Goal: Task Accomplishment & Management: Use online tool/utility

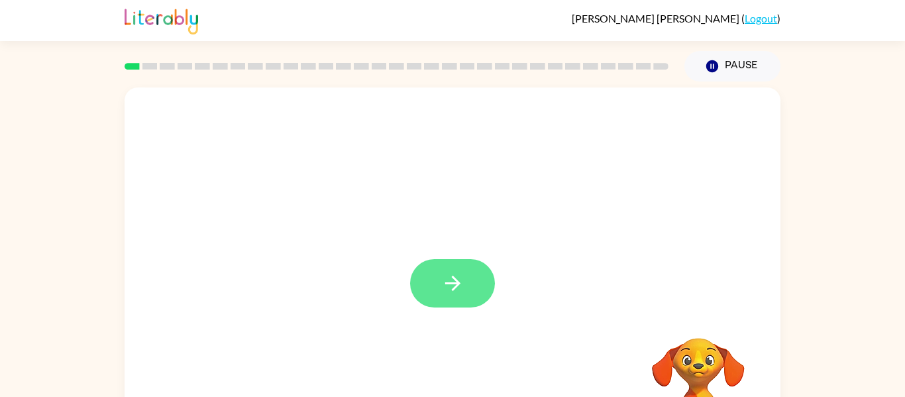
click at [460, 283] on icon "button" at bounding box center [452, 283] width 23 height 23
drag, startPoint x: 694, startPoint y: 377, endPoint x: 631, endPoint y: 333, distance: 76.6
click at [632, 333] on video "Your browser must support playing .mp4 files to use Literably. Please try using…" at bounding box center [698, 383] width 132 height 132
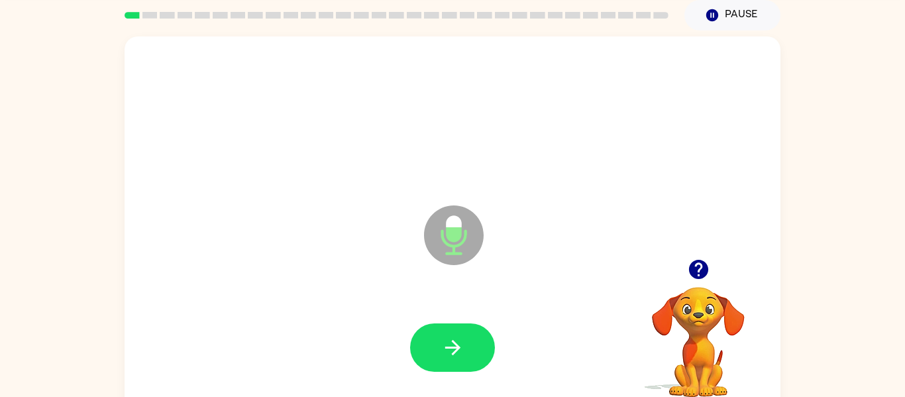
scroll to position [53, 0]
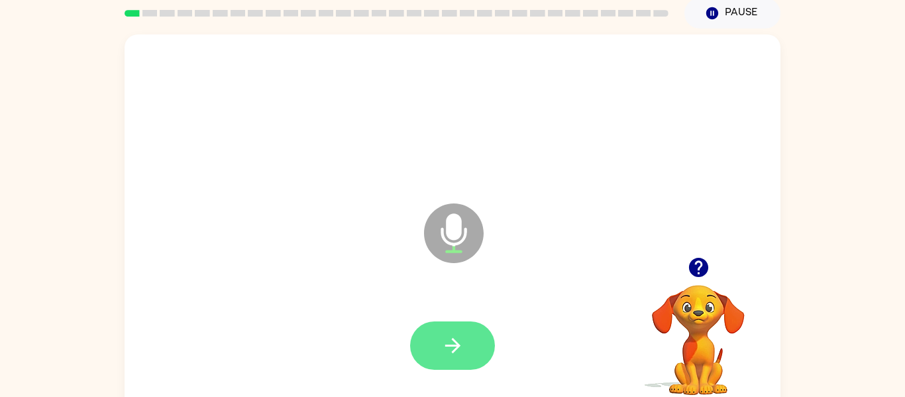
click at [445, 334] on icon "button" at bounding box center [452, 345] width 23 height 23
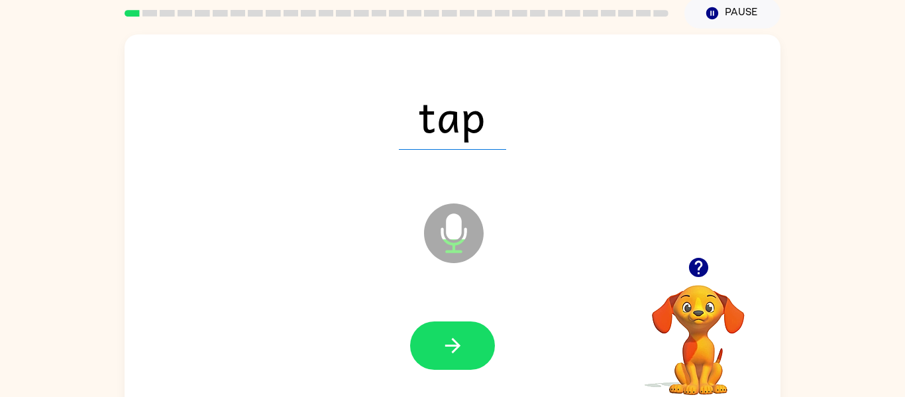
click at [445, 334] on icon "button" at bounding box center [452, 345] width 23 height 23
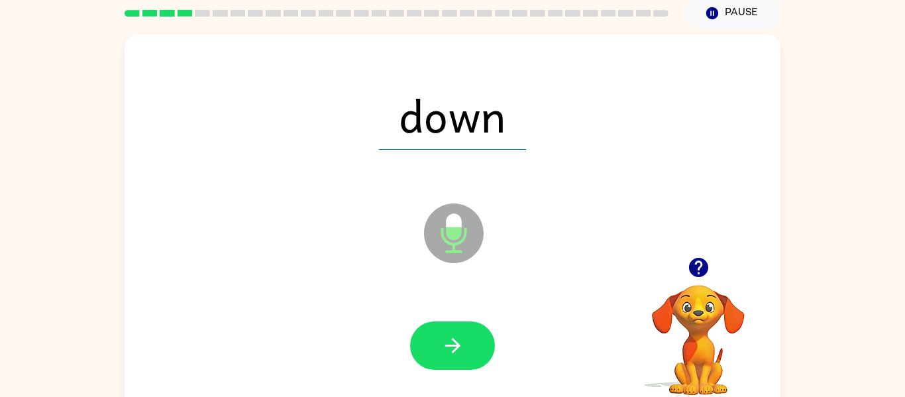
click at [445, 334] on icon "button" at bounding box center [452, 345] width 23 height 23
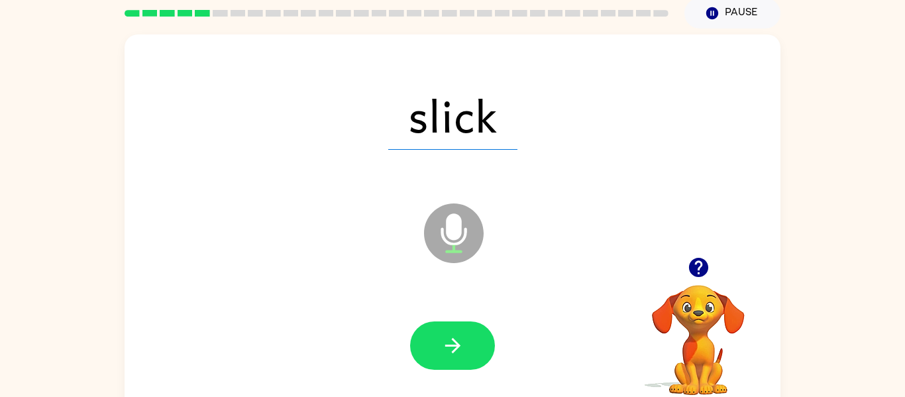
click at [445, 334] on icon "button" at bounding box center [452, 345] width 23 height 23
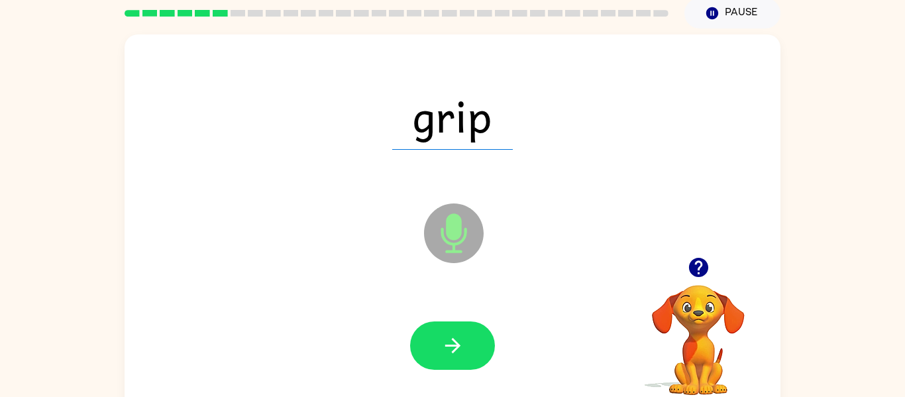
click at [445, 334] on icon "button" at bounding box center [452, 345] width 23 height 23
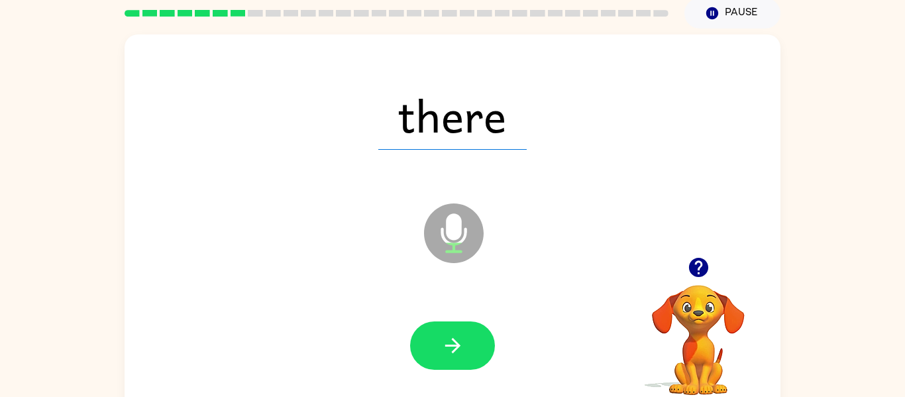
click at [445, 334] on icon "button" at bounding box center [452, 345] width 23 height 23
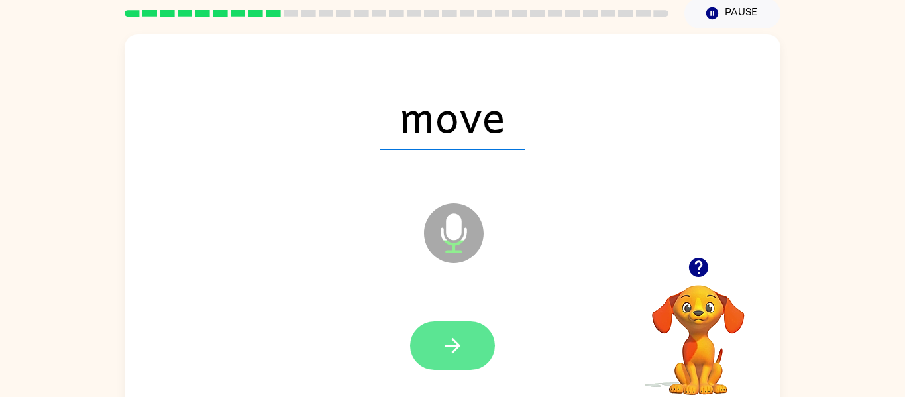
click at [476, 358] on button "button" at bounding box center [452, 345] width 85 height 48
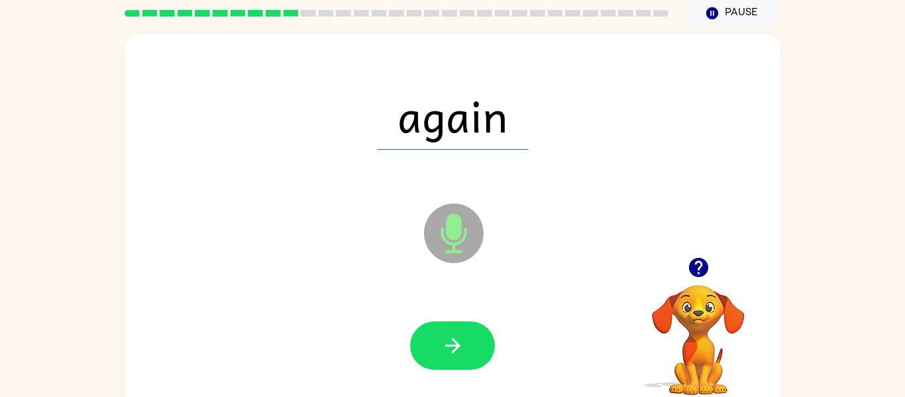
click at [476, 358] on button "button" at bounding box center [452, 345] width 85 height 48
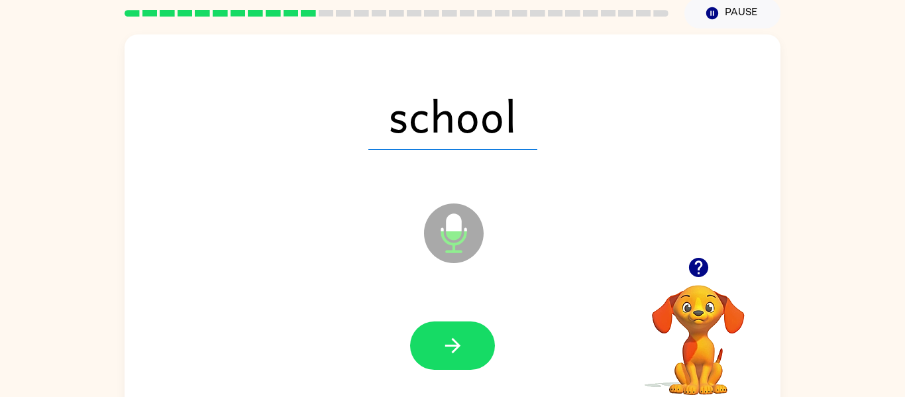
click at [476, 358] on button "button" at bounding box center [452, 345] width 85 height 48
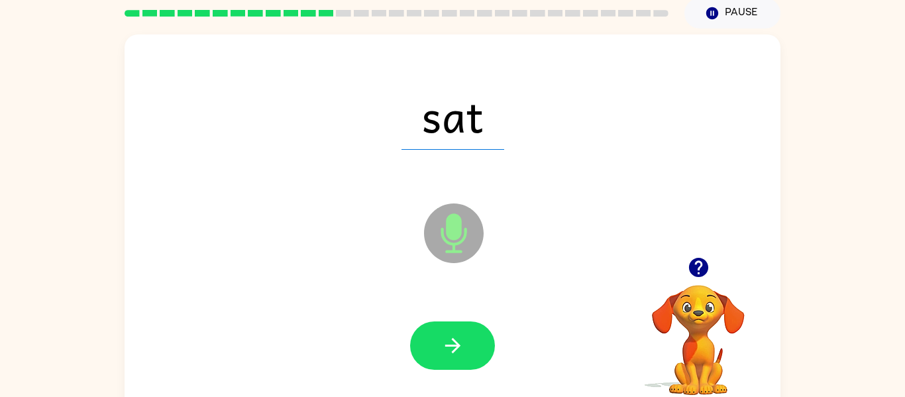
click at [476, 358] on button "button" at bounding box center [452, 345] width 85 height 48
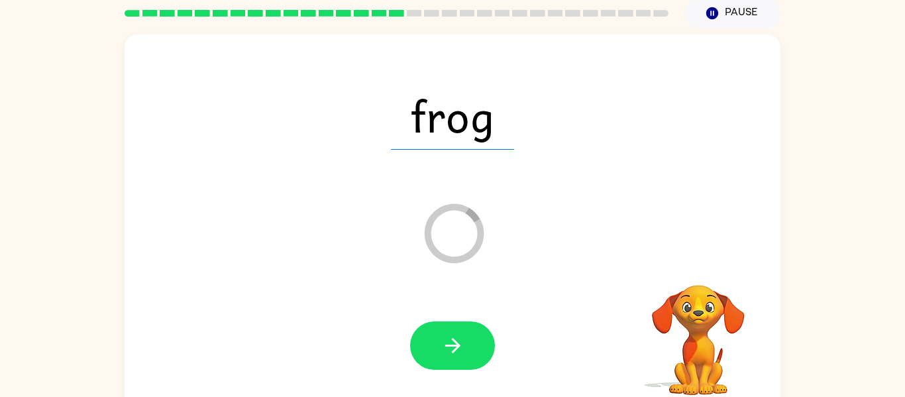
click at [476, 358] on button "button" at bounding box center [452, 345] width 85 height 48
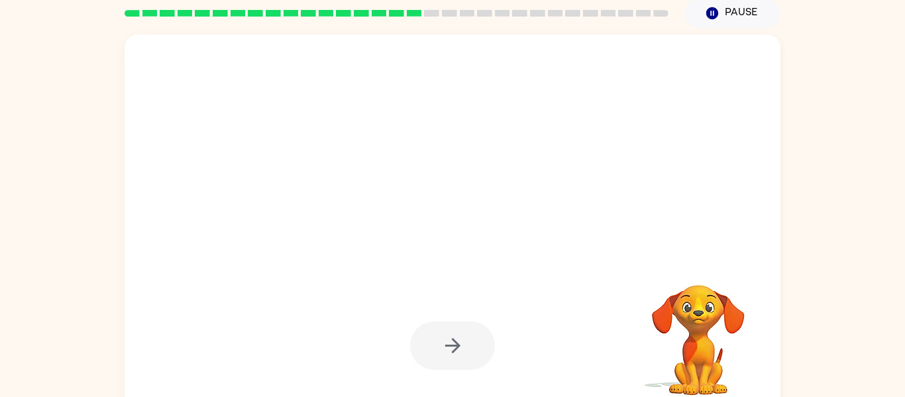
click at [295, 343] on div at bounding box center [452, 345] width 629 height 109
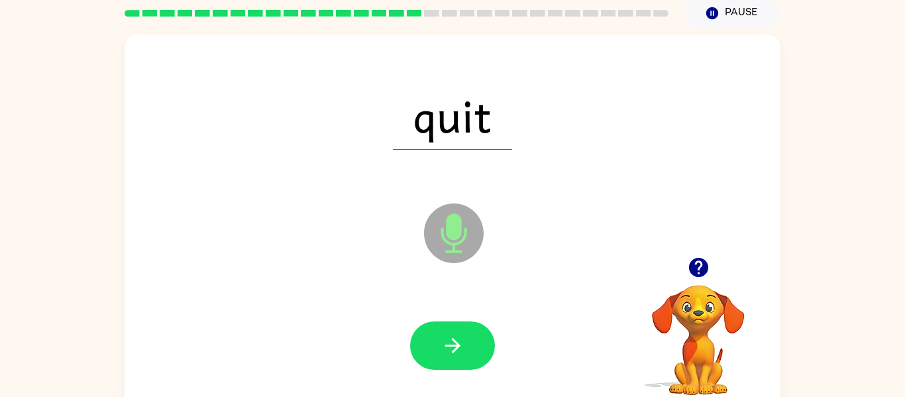
click at [295, 343] on div at bounding box center [452, 345] width 629 height 109
click at [423, 123] on span "quit" at bounding box center [452, 115] width 119 height 69
drag, startPoint x: 429, startPoint y: 134, endPoint x: 437, endPoint y: 135, distance: 8.1
click at [437, 135] on span "quit" at bounding box center [452, 115] width 119 height 69
drag, startPoint x: 652, startPoint y: 338, endPoint x: 558, endPoint y: 422, distance: 126.2
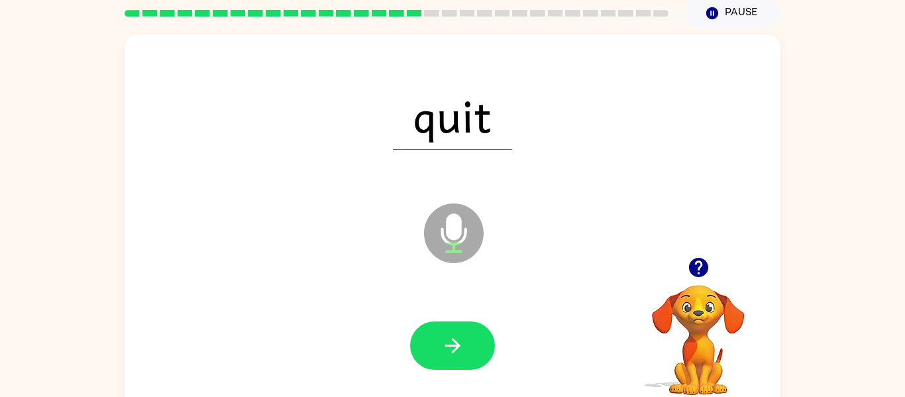
click at [558, 396] on html "Jenny Gutierrez ( Logout ) Pause Pause quit Microphone The Microphone is here w…" at bounding box center [452, 180] width 905 height 466
drag, startPoint x: 680, startPoint y: 220, endPoint x: 669, endPoint y: 215, distance: 11.8
click at [669, 215] on div "Loader Your response is being sent to our graders" at bounding box center [421, 200] width 566 height 48
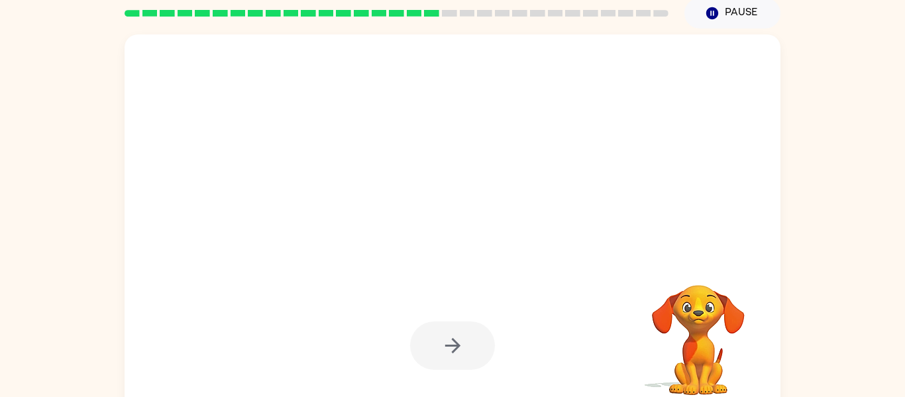
click at [669, 215] on div at bounding box center [421, 200] width 566 height 48
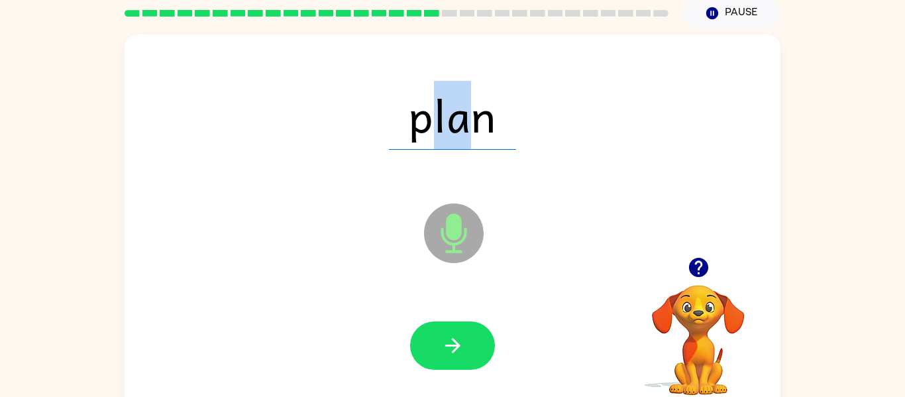
drag, startPoint x: 423, startPoint y: 134, endPoint x: 468, endPoint y: 98, distance: 57.4
click at [468, 98] on span "plan" at bounding box center [452, 115] width 127 height 69
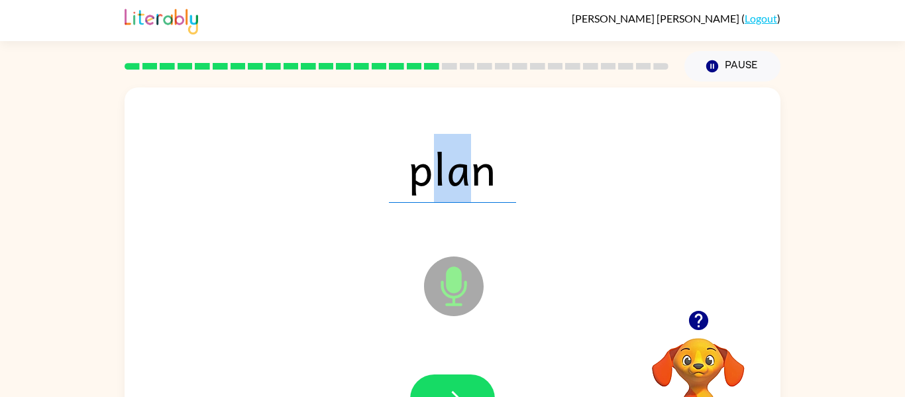
click at [318, 130] on div "plan" at bounding box center [452, 168] width 629 height 109
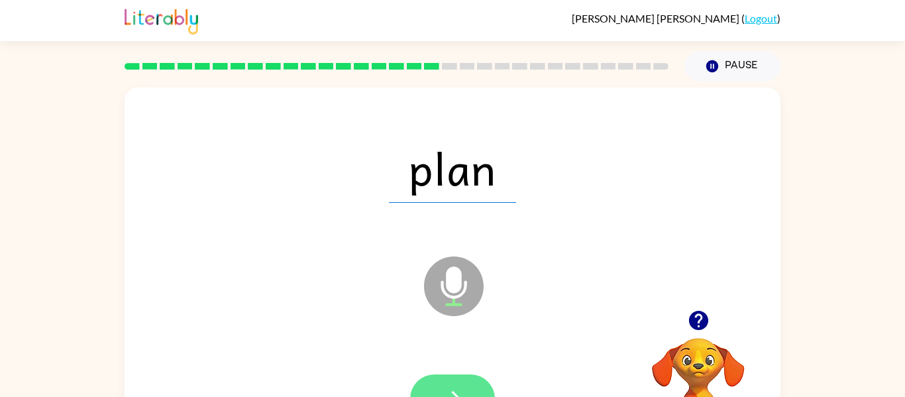
click at [451, 388] on icon "button" at bounding box center [452, 398] width 23 height 23
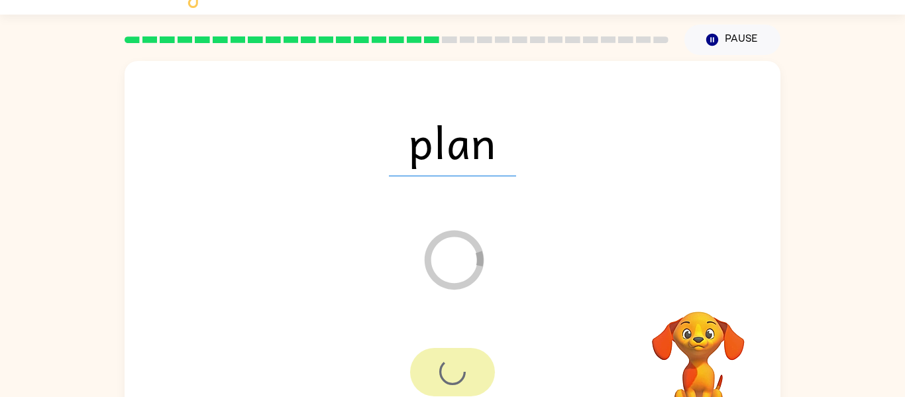
scroll to position [53, 0]
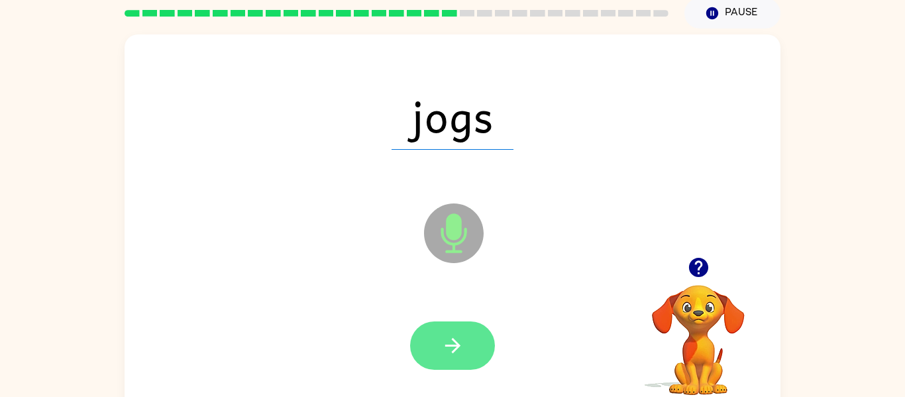
click at [459, 366] on button "button" at bounding box center [452, 345] width 85 height 48
click at [456, 334] on icon "button" at bounding box center [452, 345] width 23 height 23
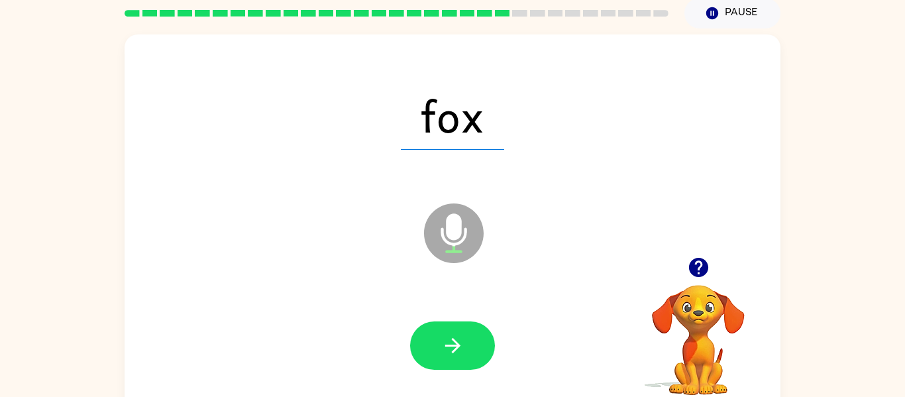
click at [453, 330] on button "button" at bounding box center [452, 345] width 85 height 48
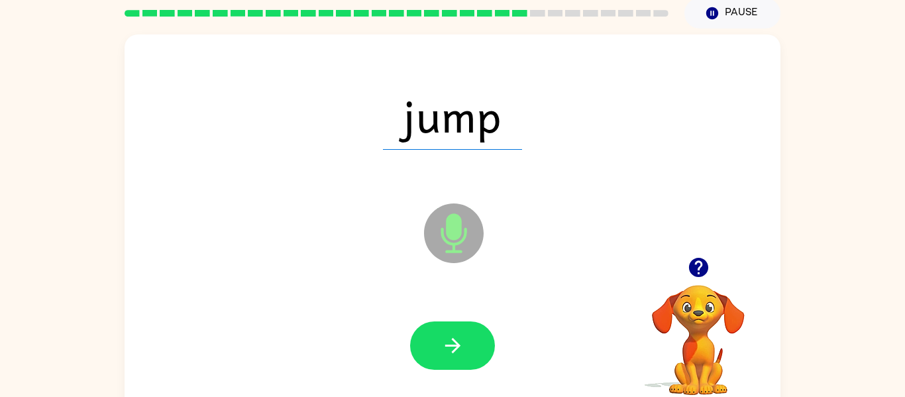
click at [453, 330] on button "button" at bounding box center [452, 345] width 85 height 48
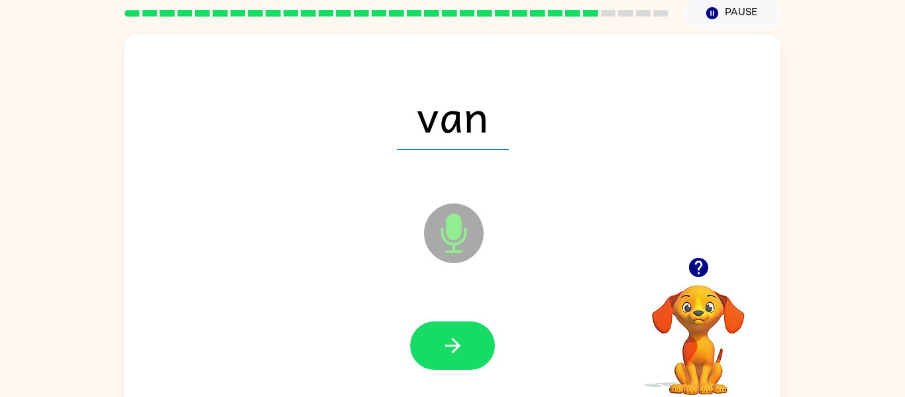
drag, startPoint x: 189, startPoint y: 103, endPoint x: 194, endPoint y: 109, distance: 7.5
click at [194, 109] on div "van" at bounding box center [452, 115] width 629 height 109
click at [435, 340] on button "button" at bounding box center [452, 345] width 85 height 48
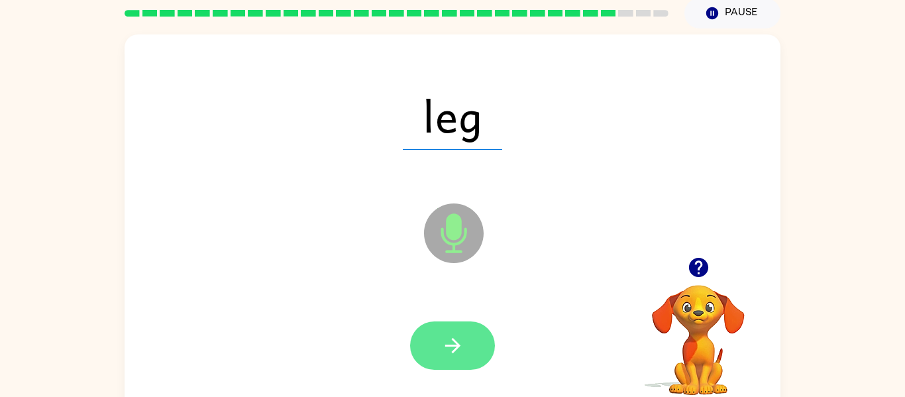
click at [436, 342] on button "button" at bounding box center [452, 345] width 85 height 48
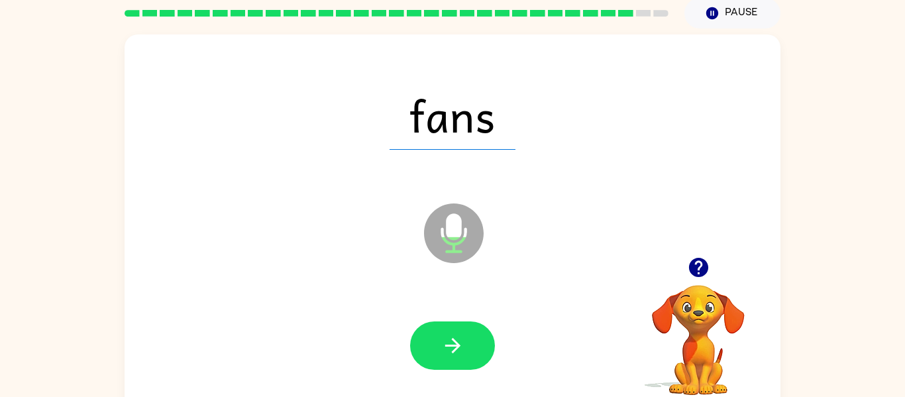
click at [436, 342] on button "button" at bounding box center [452, 345] width 85 height 48
click at [413, 349] on button "button" at bounding box center [452, 345] width 85 height 48
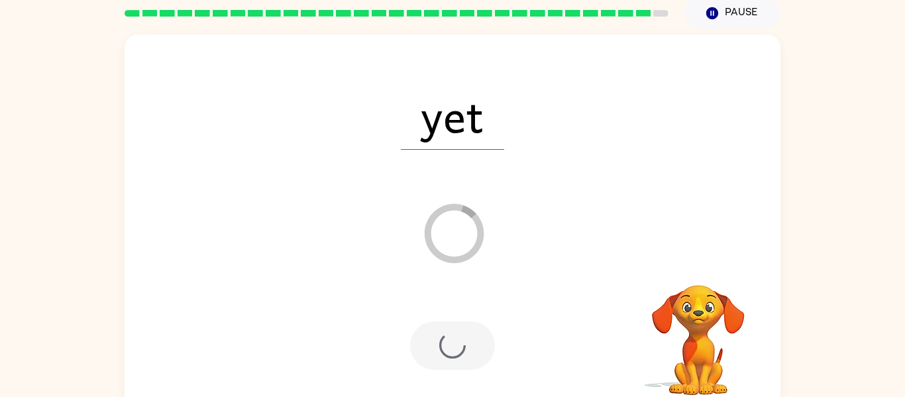
scroll to position [41, 0]
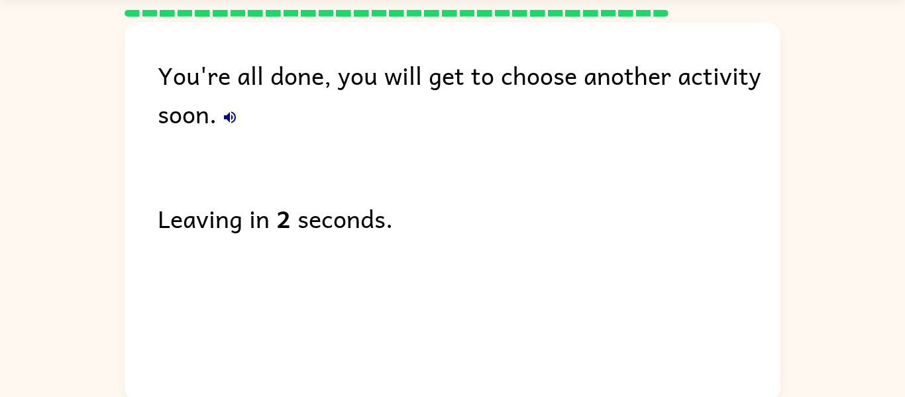
click at [222, 117] on icon "button" at bounding box center [230, 117] width 16 height 16
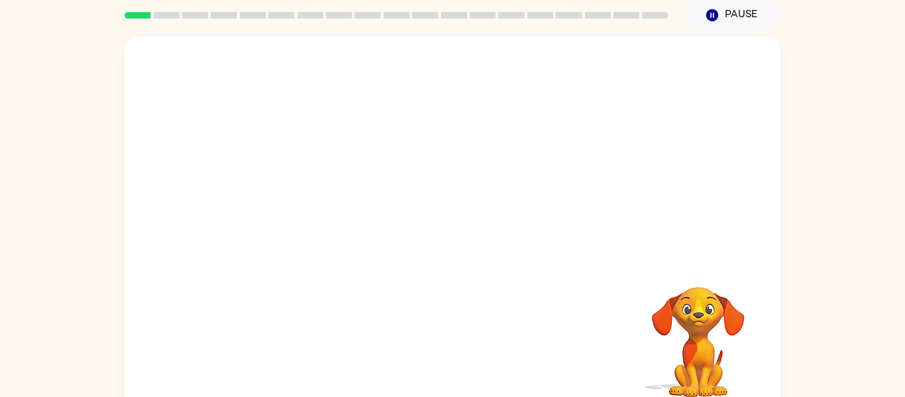
scroll to position [53, 0]
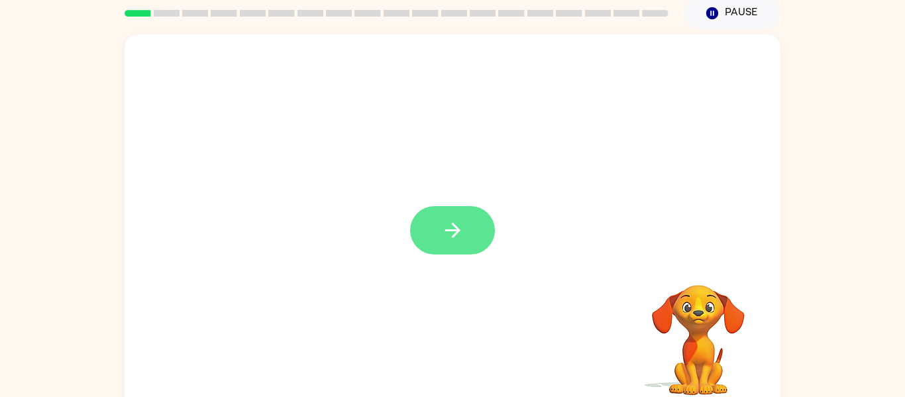
click at [461, 240] on icon "button" at bounding box center [452, 230] width 23 height 23
click at [461, 240] on div at bounding box center [453, 145] width 656 height 223
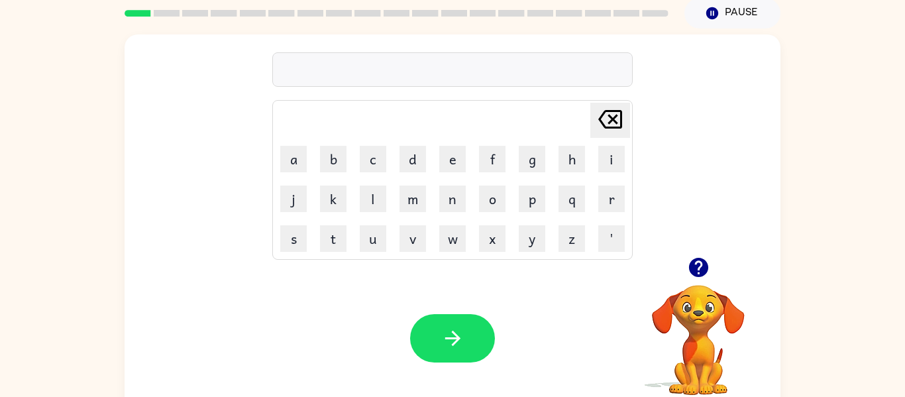
drag, startPoint x: 385, startPoint y: 178, endPoint x: 344, endPoint y: 181, distance: 41.2
click at [344, 181] on table "[PERSON_NAME] last character input a b c d e f g h i j k l m n o p q r s t u v …" at bounding box center [452, 180] width 359 height 158
click at [301, 230] on button "s" at bounding box center [293, 238] width 26 height 26
click at [532, 204] on button "p" at bounding box center [532, 198] width 26 height 26
click at [485, 203] on button "o" at bounding box center [492, 198] width 26 height 26
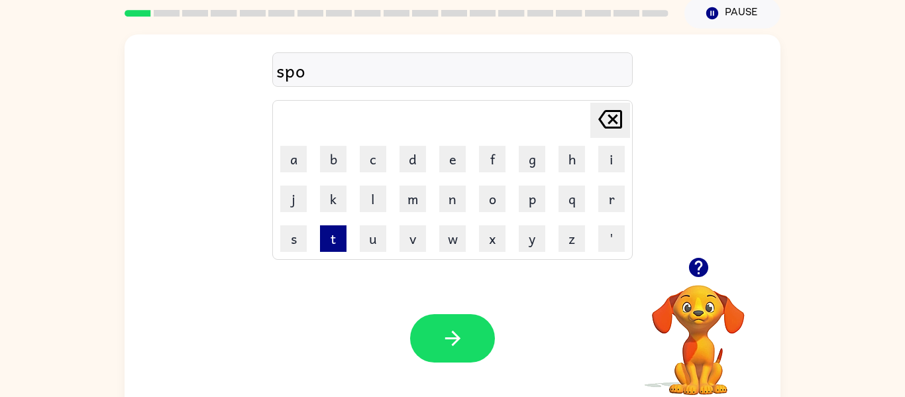
click at [339, 231] on button "t" at bounding box center [333, 238] width 26 height 26
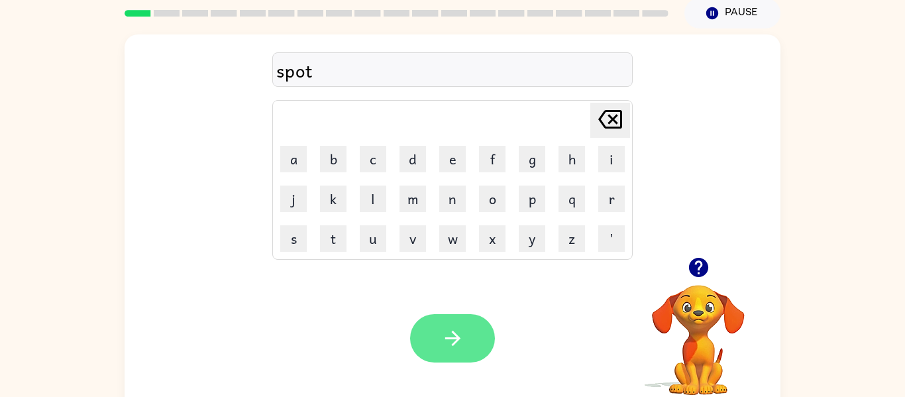
click at [470, 318] on button "button" at bounding box center [452, 338] width 85 height 48
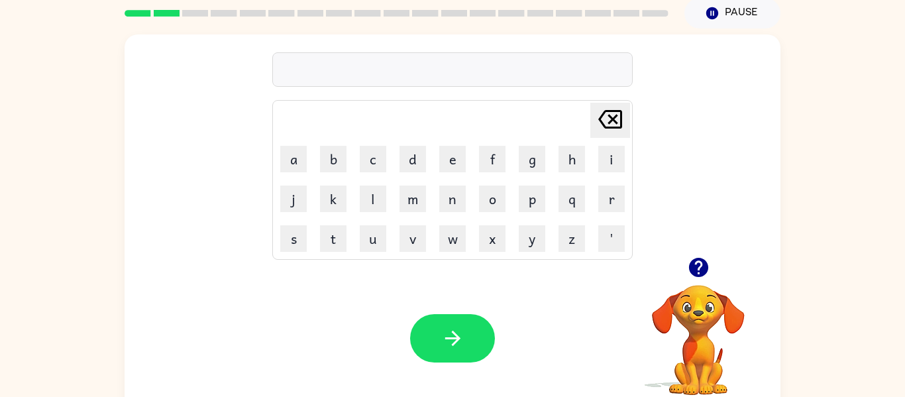
click at [701, 268] on icon "button" at bounding box center [697, 267] width 19 height 19
click at [291, 234] on button "s" at bounding box center [293, 238] width 26 height 26
click at [534, 190] on button "p" at bounding box center [532, 198] width 26 height 26
click at [599, 152] on button "i" at bounding box center [611, 159] width 26 height 26
click at [537, 201] on button "p" at bounding box center [532, 198] width 26 height 26
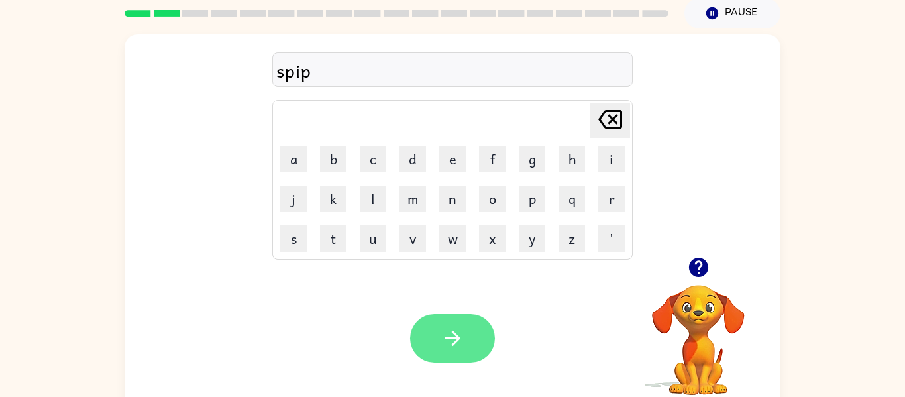
click at [492, 334] on button "button" at bounding box center [452, 338] width 85 height 48
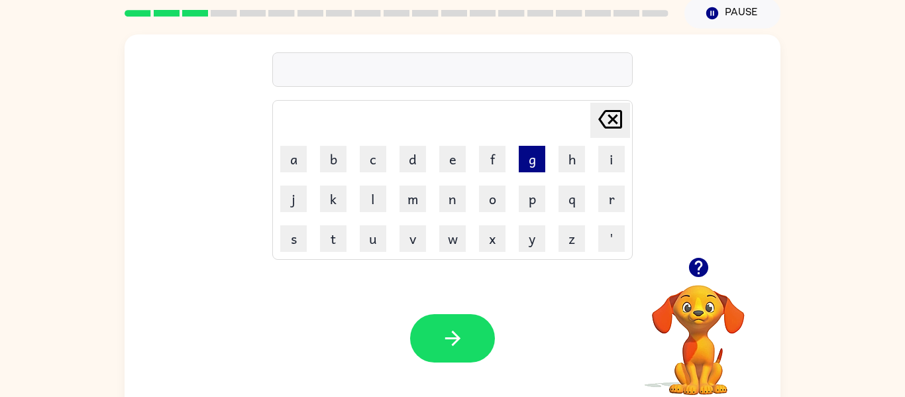
click at [519, 165] on button "g" at bounding box center [532, 159] width 26 height 26
click at [299, 164] on button "a" at bounding box center [293, 159] width 26 height 26
click at [334, 154] on button "b" at bounding box center [333, 159] width 26 height 26
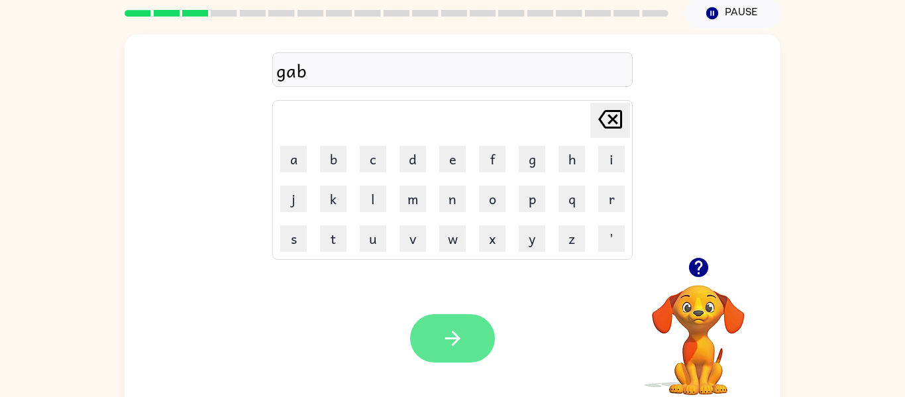
click at [447, 331] on icon "button" at bounding box center [452, 338] width 23 height 23
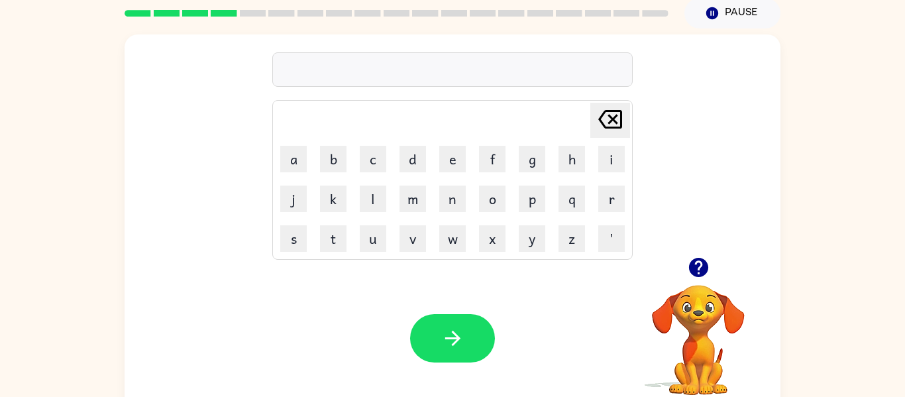
click at [706, 266] on icon "button" at bounding box center [697, 267] width 19 height 19
click at [440, 336] on button "button" at bounding box center [452, 338] width 85 height 48
click at [573, 151] on button "h" at bounding box center [571, 159] width 26 height 26
type button "h"
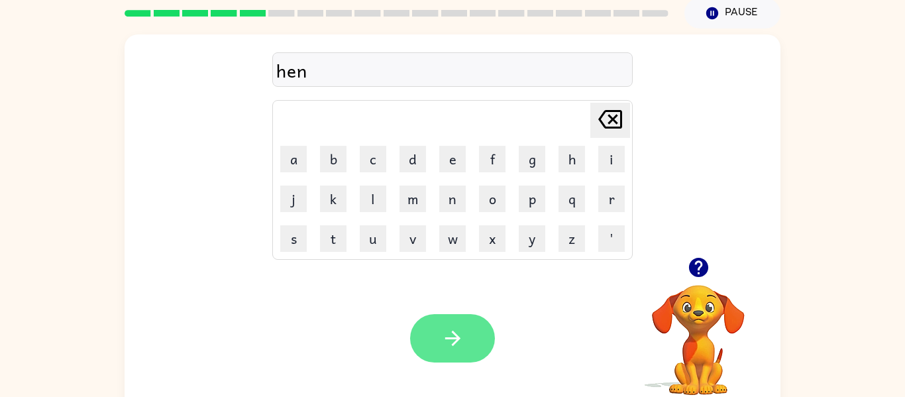
click at [444, 318] on button "button" at bounding box center [452, 338] width 85 height 48
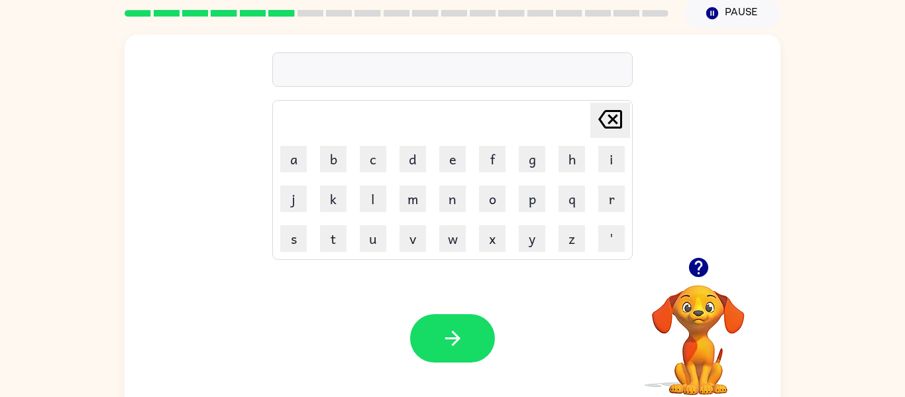
click at [693, 261] on icon "button" at bounding box center [697, 267] width 19 height 19
click at [542, 205] on button "p" at bounding box center [532, 198] width 26 height 26
click at [297, 165] on button "a" at bounding box center [293, 159] width 26 height 26
click at [403, 160] on button "d" at bounding box center [412, 159] width 26 height 26
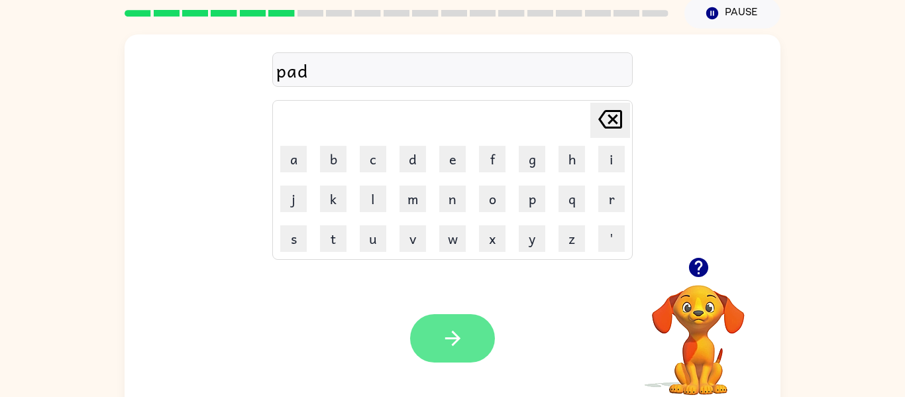
click at [461, 315] on button "button" at bounding box center [452, 338] width 85 height 48
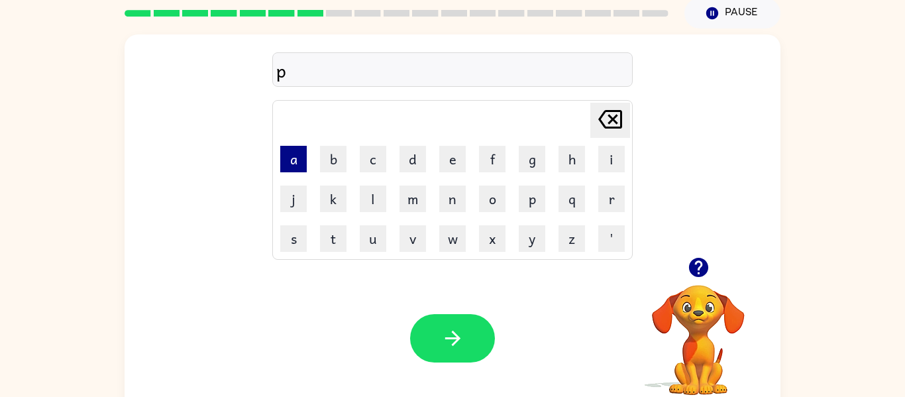
click at [305, 150] on button "a" at bounding box center [293, 159] width 26 height 26
click at [379, 211] on button "l" at bounding box center [373, 198] width 26 height 26
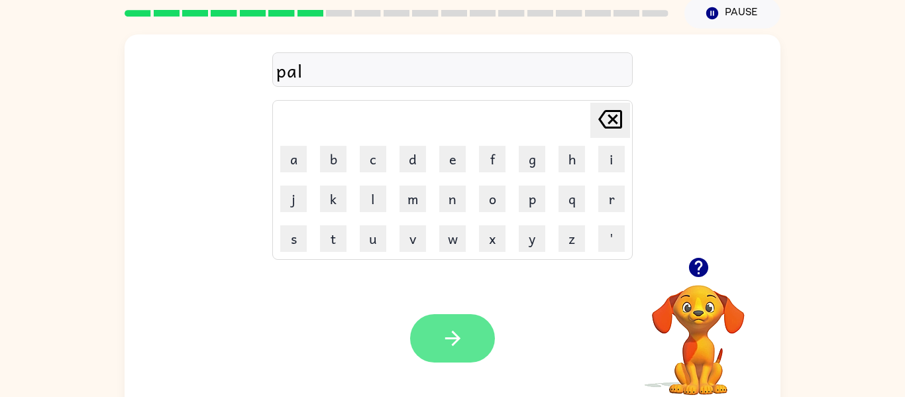
click at [446, 325] on button "button" at bounding box center [452, 338] width 85 height 48
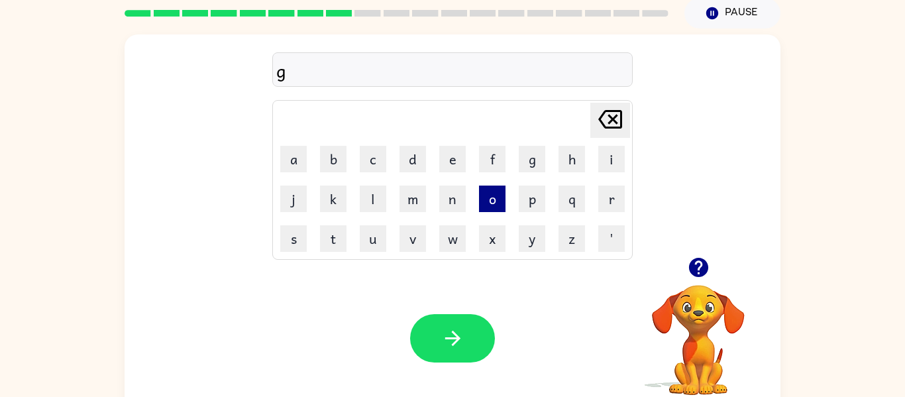
click at [499, 199] on button "o" at bounding box center [492, 198] width 26 height 26
type button "o"
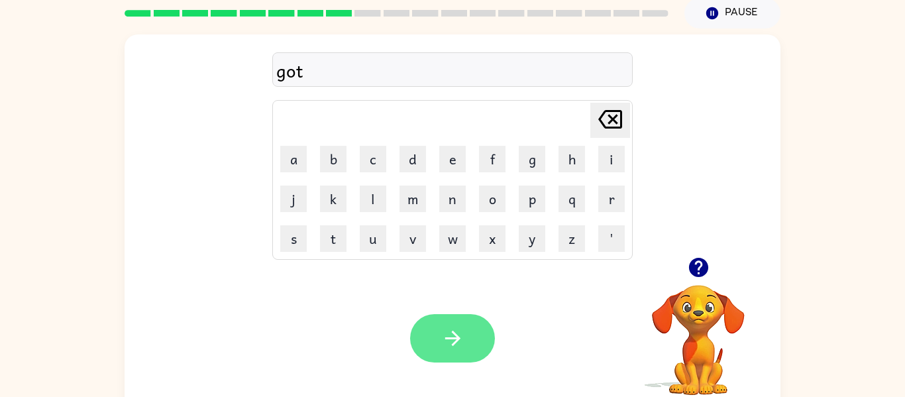
click at [434, 321] on button "button" at bounding box center [452, 338] width 85 height 48
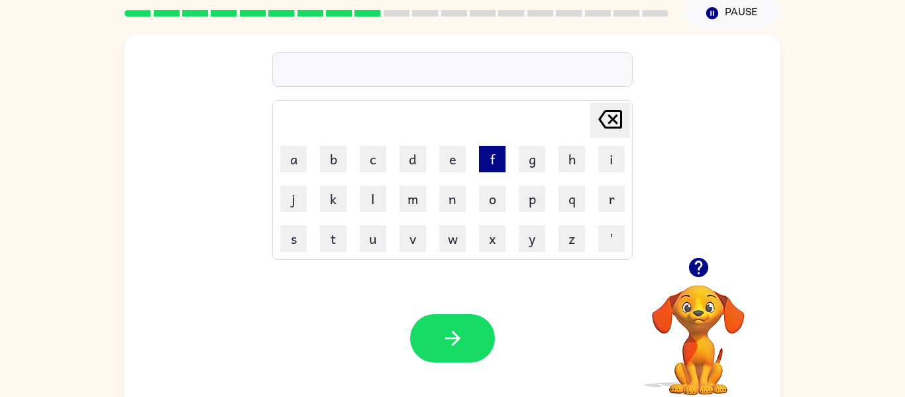
click at [493, 158] on button "f" at bounding box center [492, 159] width 26 height 26
click at [293, 153] on button "a" at bounding box center [293, 159] width 26 height 26
type button "a"
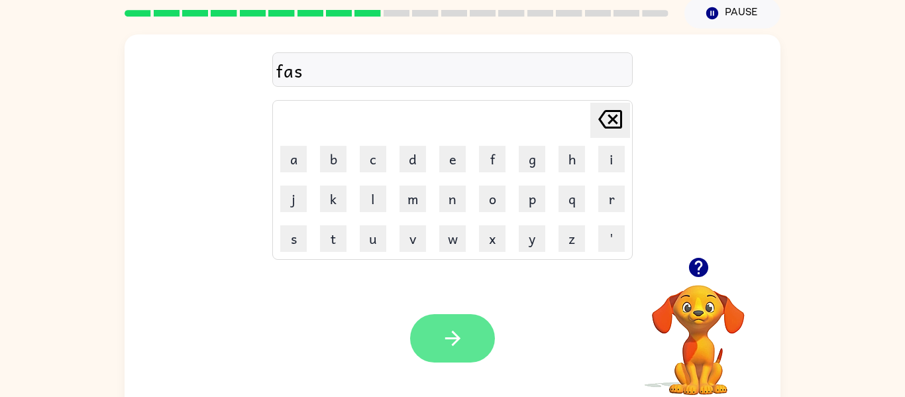
click at [436, 331] on button "button" at bounding box center [452, 338] width 85 height 48
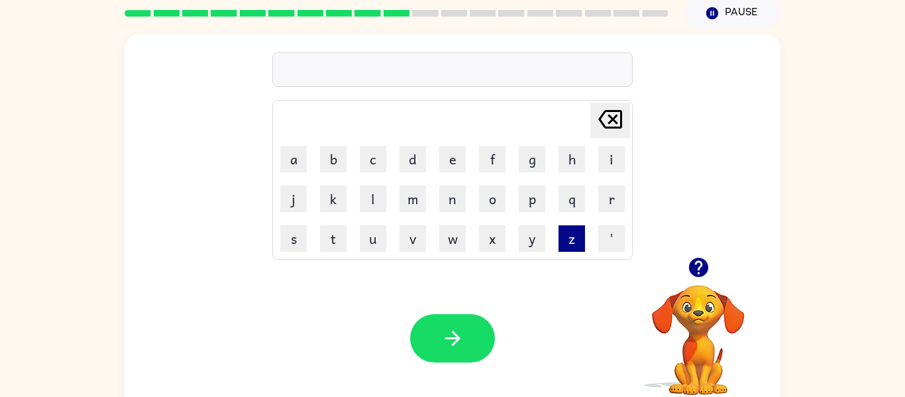
click at [575, 251] on button "z" at bounding box center [571, 238] width 26 height 26
click at [463, 151] on button "e" at bounding box center [452, 159] width 26 height 26
click at [578, 197] on button "q" at bounding box center [571, 198] width 26 height 26
click at [617, 112] on icon "[PERSON_NAME] last character input" at bounding box center [610, 119] width 32 height 32
type button "delete"
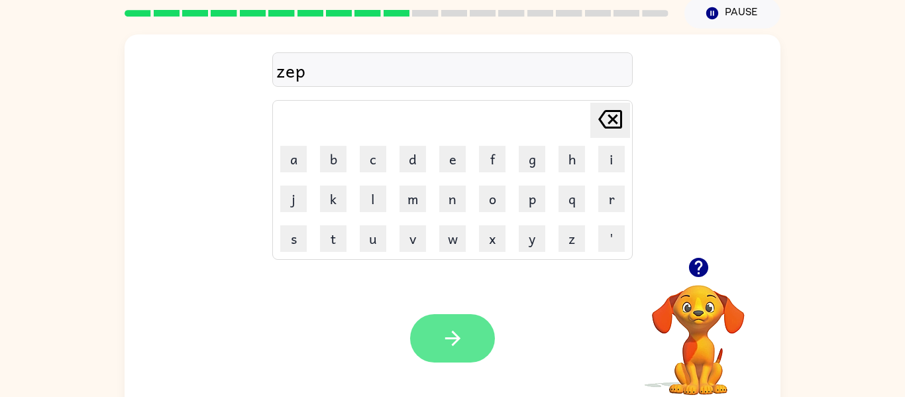
click at [453, 318] on button "button" at bounding box center [452, 338] width 85 height 48
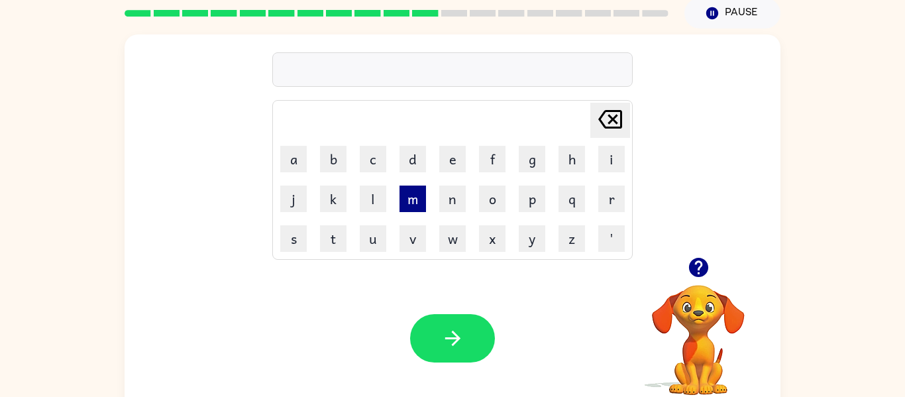
click at [408, 207] on button "m" at bounding box center [412, 198] width 26 height 26
click at [278, 155] on td "a" at bounding box center [293, 159] width 38 height 38
click at [286, 154] on button "a" at bounding box center [293, 159] width 26 height 26
type button "a"
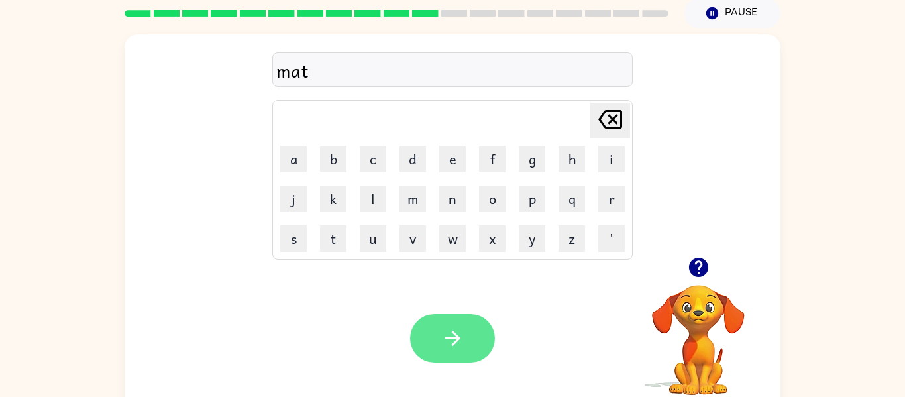
click at [436, 318] on button "button" at bounding box center [452, 338] width 85 height 48
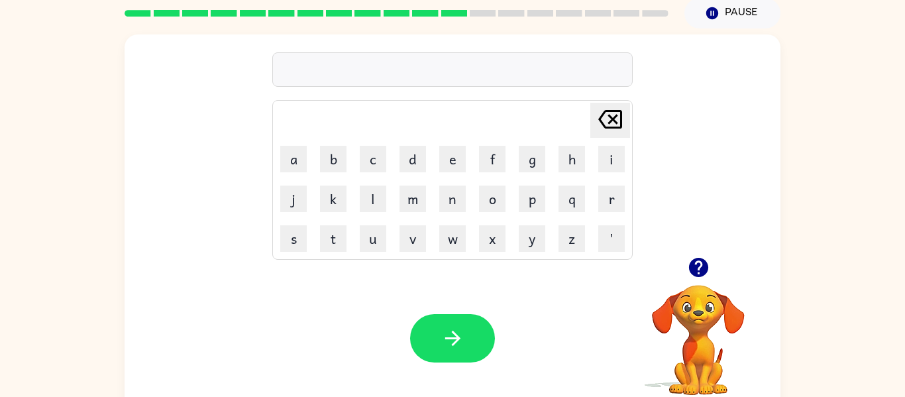
click at [464, 116] on td "[PERSON_NAME] last character input" at bounding box center [452, 120] width 356 height 36
click at [419, 203] on button "m" at bounding box center [412, 198] width 26 height 26
click at [434, 336] on button "button" at bounding box center [452, 338] width 85 height 48
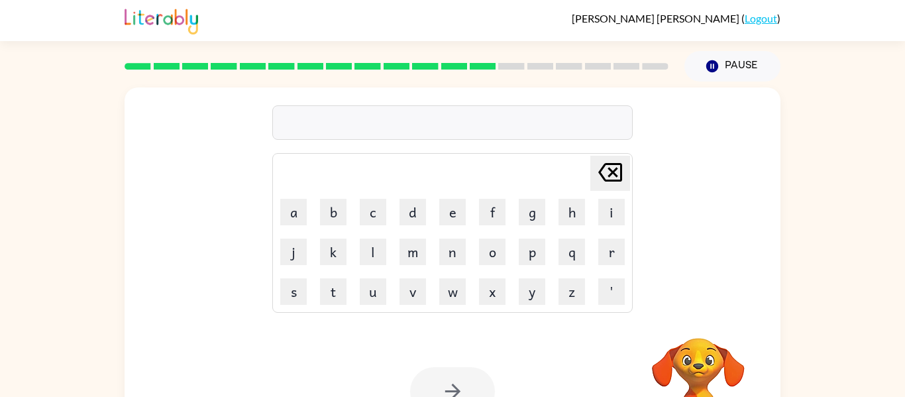
scroll to position [26, 0]
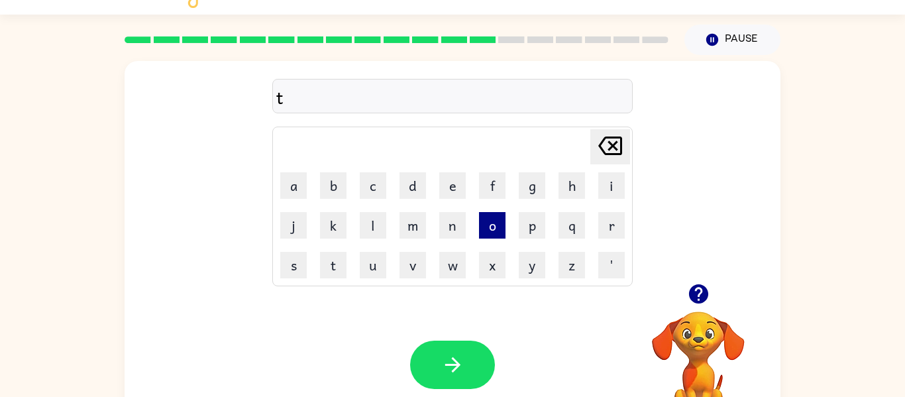
click at [484, 219] on button "o" at bounding box center [492, 225] width 26 height 26
click at [536, 235] on button "p" at bounding box center [532, 225] width 26 height 26
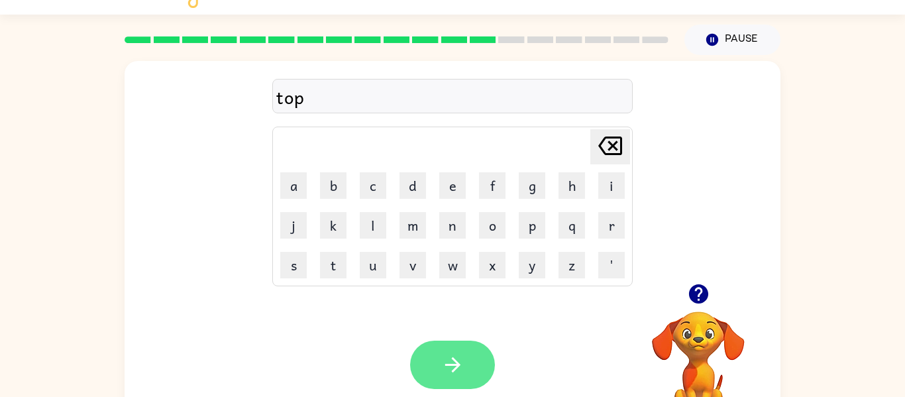
click at [462, 366] on icon "button" at bounding box center [452, 364] width 23 height 23
click at [449, 378] on button "button" at bounding box center [452, 364] width 85 height 48
click at [441, 360] on icon "button" at bounding box center [452, 364] width 23 height 23
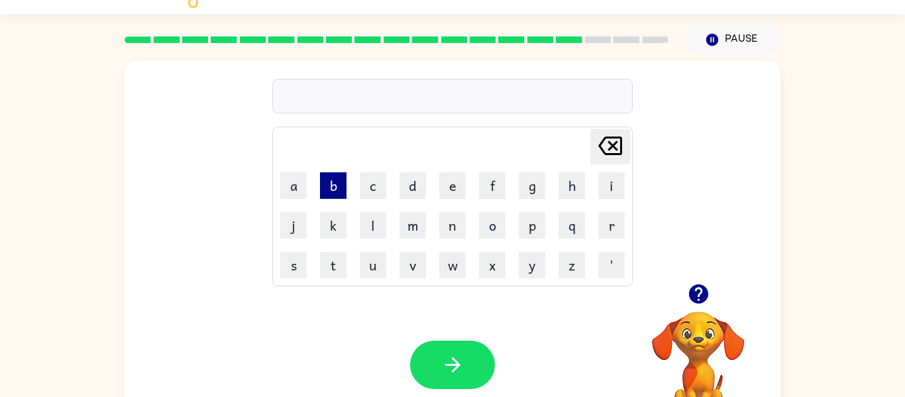
click at [341, 189] on button "b" at bounding box center [333, 185] width 26 height 26
click at [449, 194] on button "e" at bounding box center [452, 185] width 26 height 26
click at [540, 190] on button "g" at bounding box center [532, 185] width 26 height 26
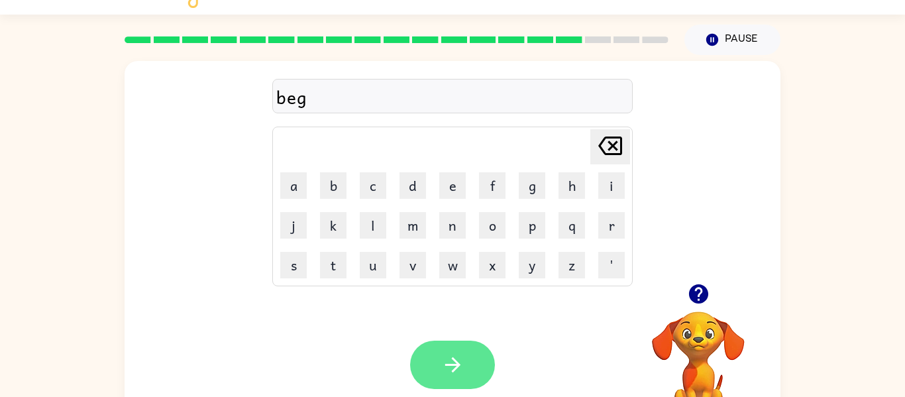
click at [467, 379] on button "button" at bounding box center [452, 364] width 85 height 48
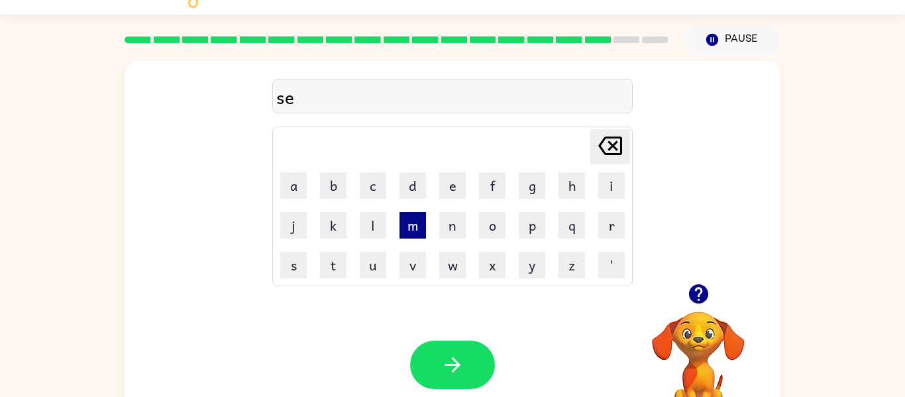
click at [407, 227] on button "m" at bounding box center [412, 225] width 26 height 26
click at [690, 291] on icon "button" at bounding box center [697, 293] width 19 height 19
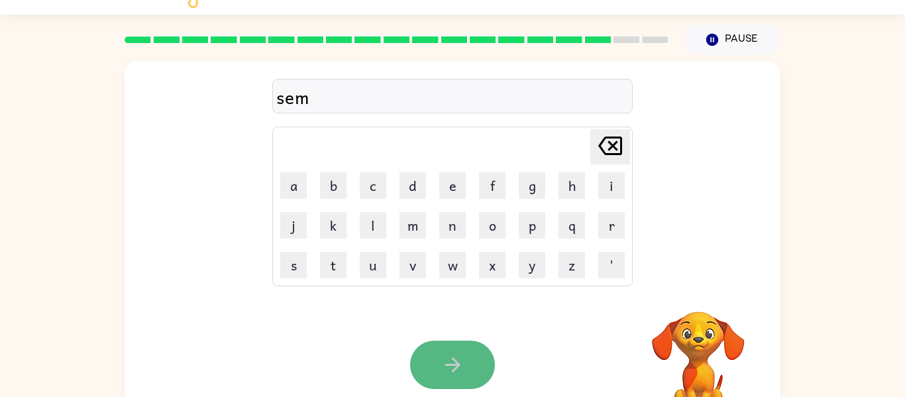
click at [429, 354] on button "button" at bounding box center [452, 364] width 85 height 48
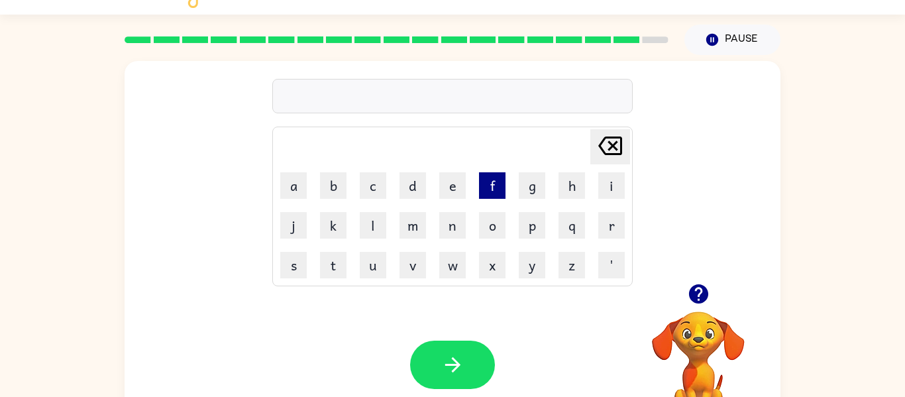
click at [495, 189] on button "f" at bounding box center [492, 185] width 26 height 26
click at [442, 188] on button "e" at bounding box center [452, 185] width 26 height 26
type button "e"
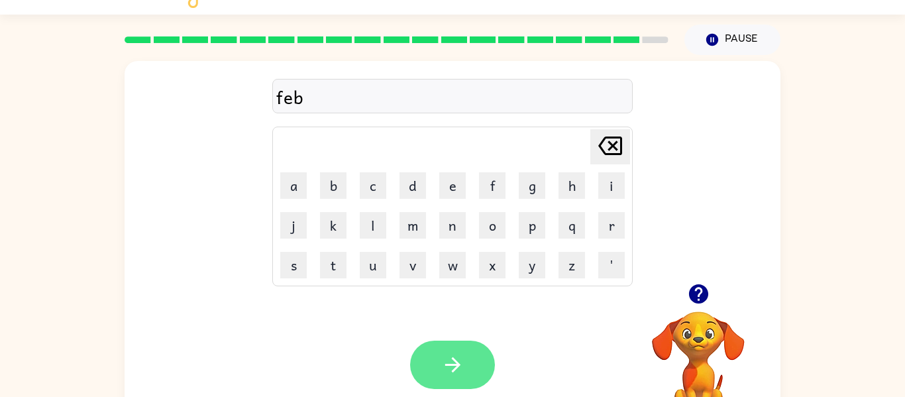
click at [467, 358] on button "button" at bounding box center [452, 364] width 85 height 48
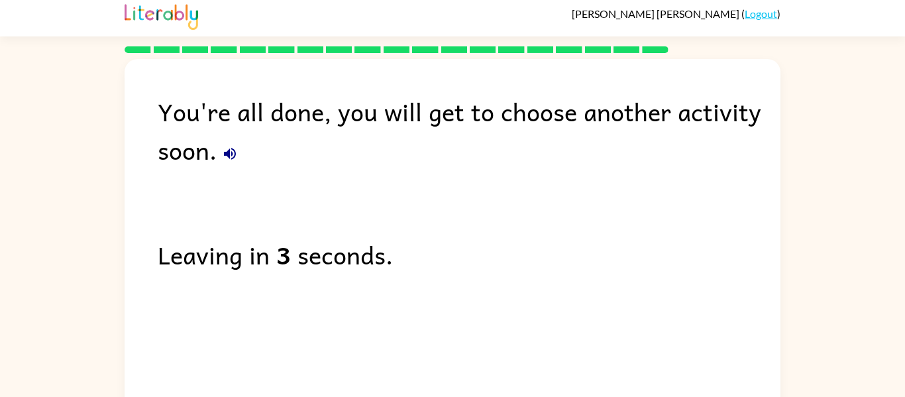
scroll to position [0, 0]
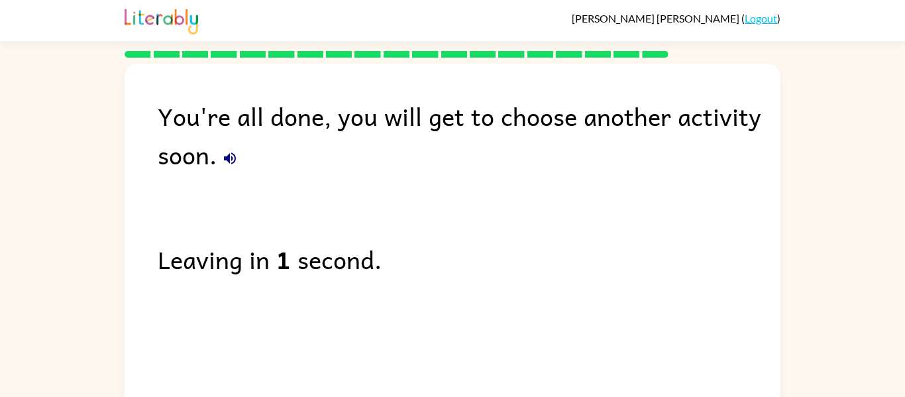
click at [224, 147] on button "button" at bounding box center [230, 158] width 26 height 26
